Goal: Download file/media

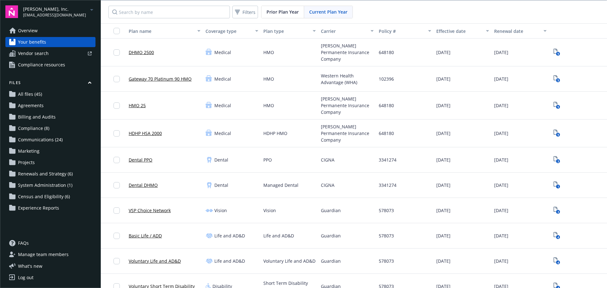
scroll to position [205, 0]
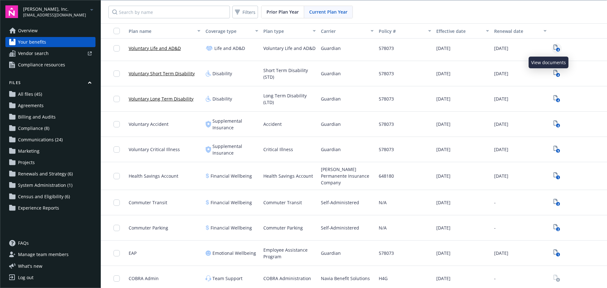
click at [557, 48] on text "4" at bounding box center [558, 50] width 2 height 4
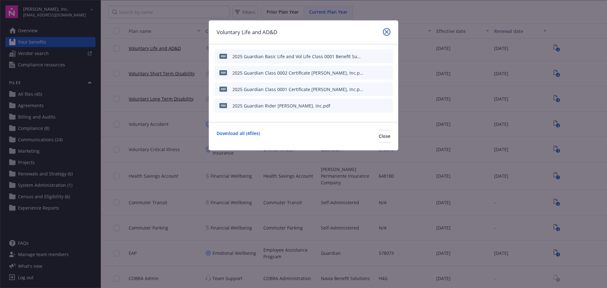
click at [389, 30] on link "close" at bounding box center [387, 32] width 8 height 8
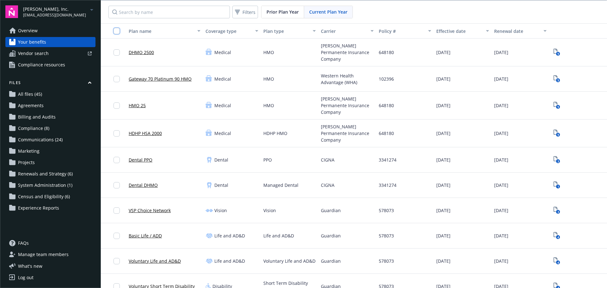
click at [114, 31] on input "checkbox" at bounding box center [117, 31] width 6 height 6
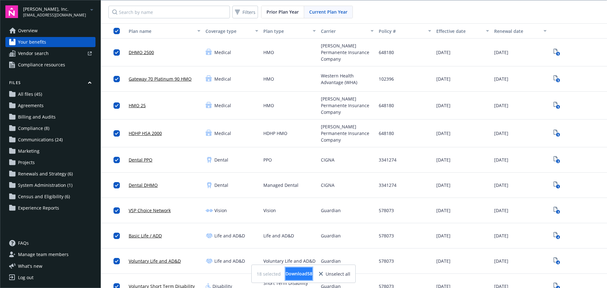
click at [305, 274] on span "Download 58" at bounding box center [299, 274] width 27 height 6
click at [71, 14] on span "[EMAIL_ADDRESS][DOMAIN_NAME]" at bounding box center [54, 15] width 63 height 6
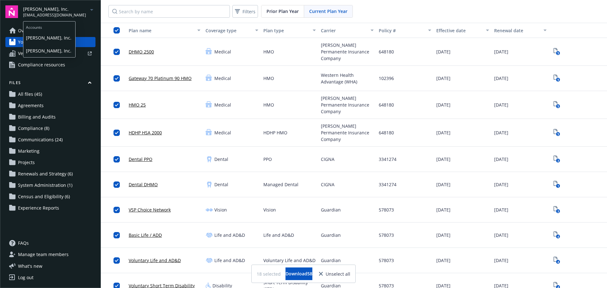
click at [78, 7] on div "[PERSON_NAME], Inc. [EMAIL_ADDRESS][DOMAIN_NAME]" at bounding box center [59, 12] width 72 height 12
